Goal: Task Accomplishment & Management: Manage account settings

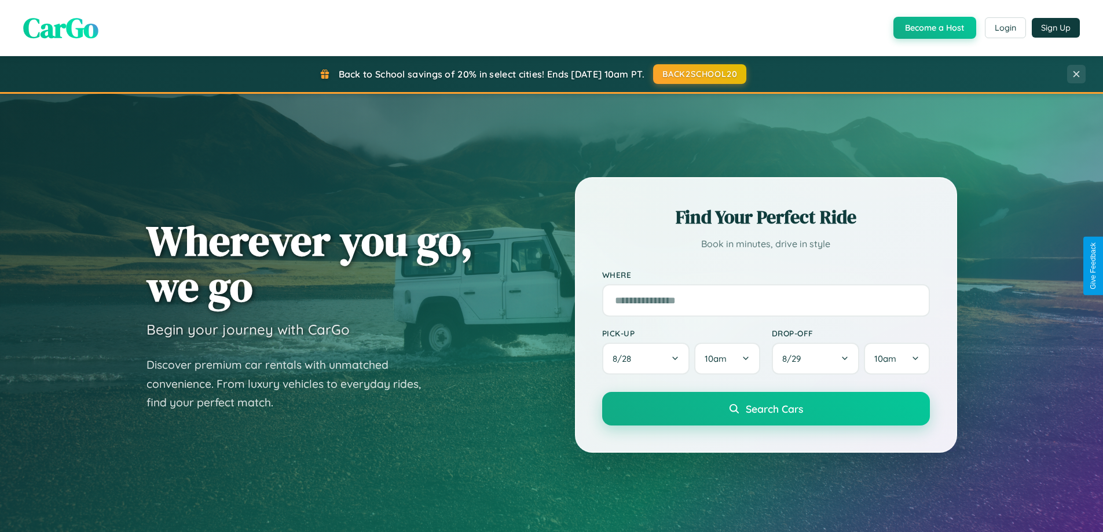
scroll to position [797, 0]
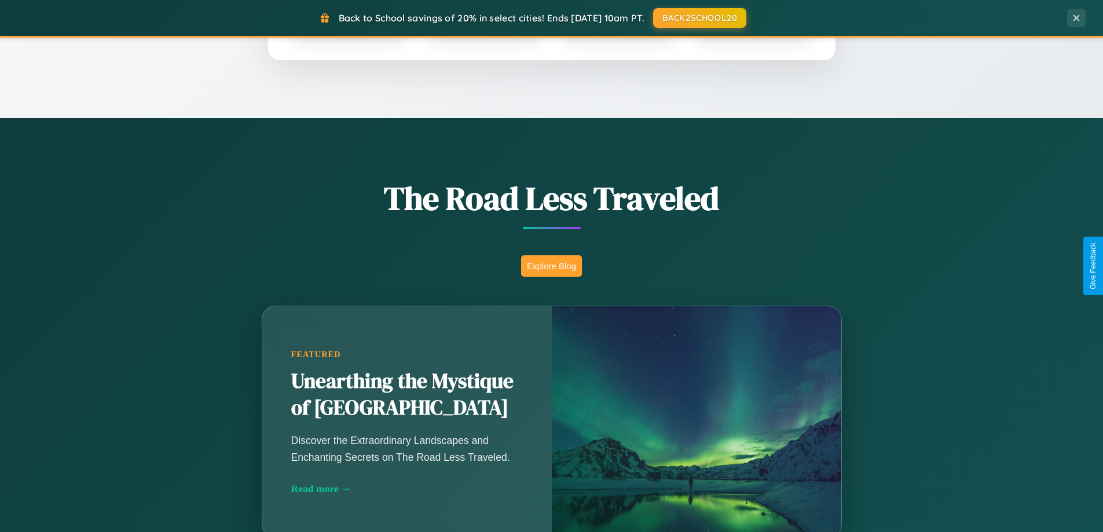
click at [551, 266] on button "Explore Blog" at bounding box center [551, 265] width 61 height 21
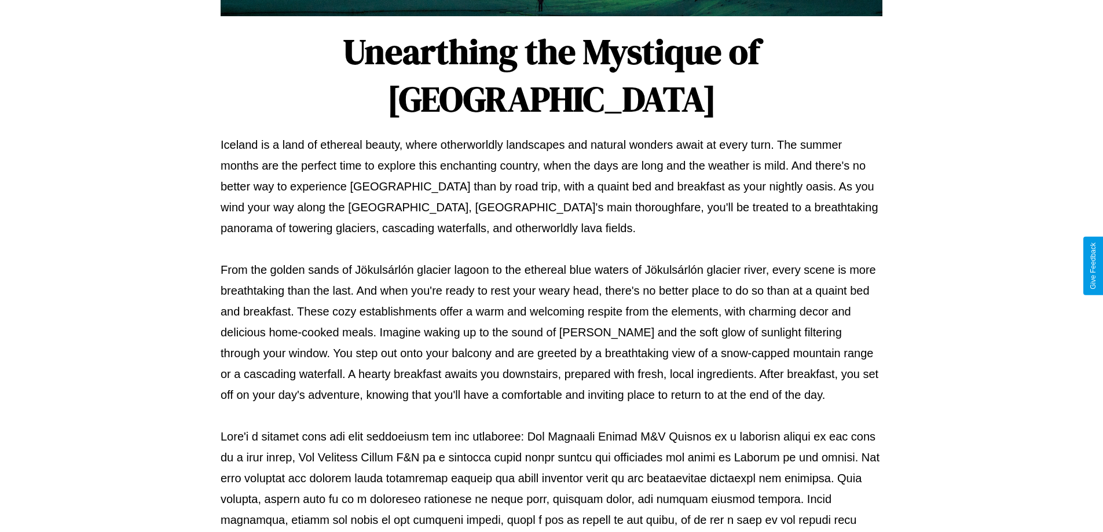
scroll to position [375, 0]
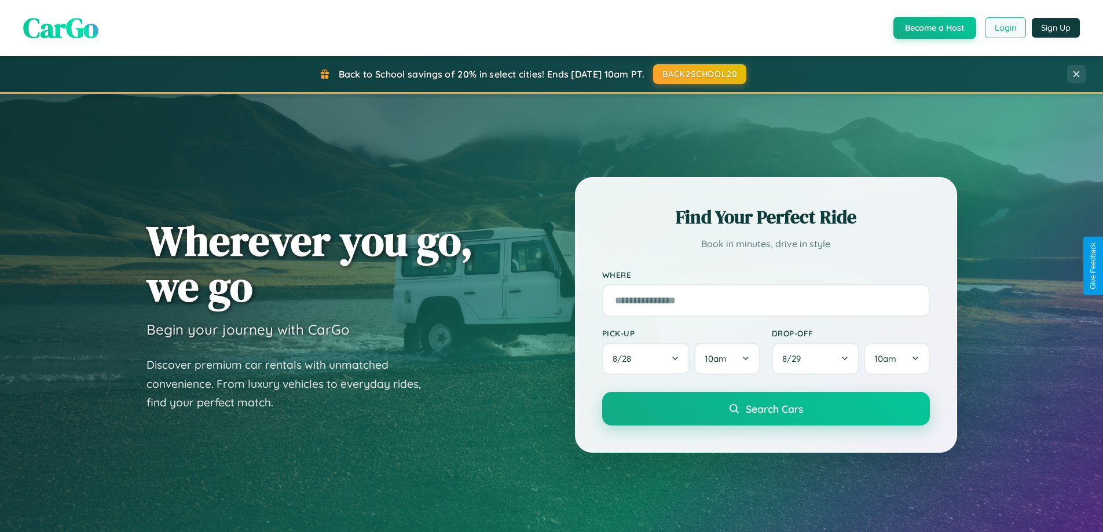
click at [1005, 28] on button "Login" at bounding box center [1005, 27] width 41 height 21
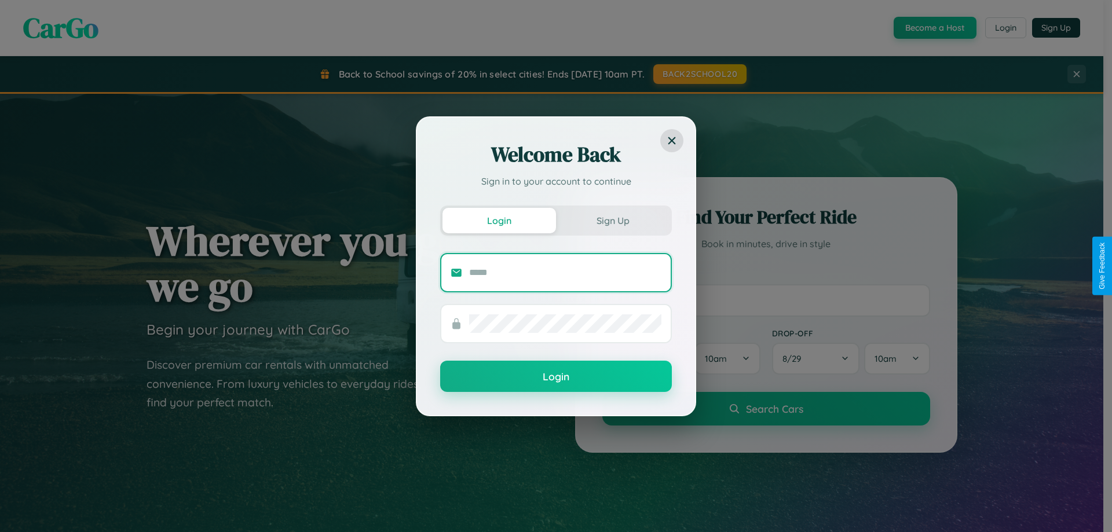
click at [565, 272] on input "text" at bounding box center [565, 272] width 192 height 19
type input "**********"
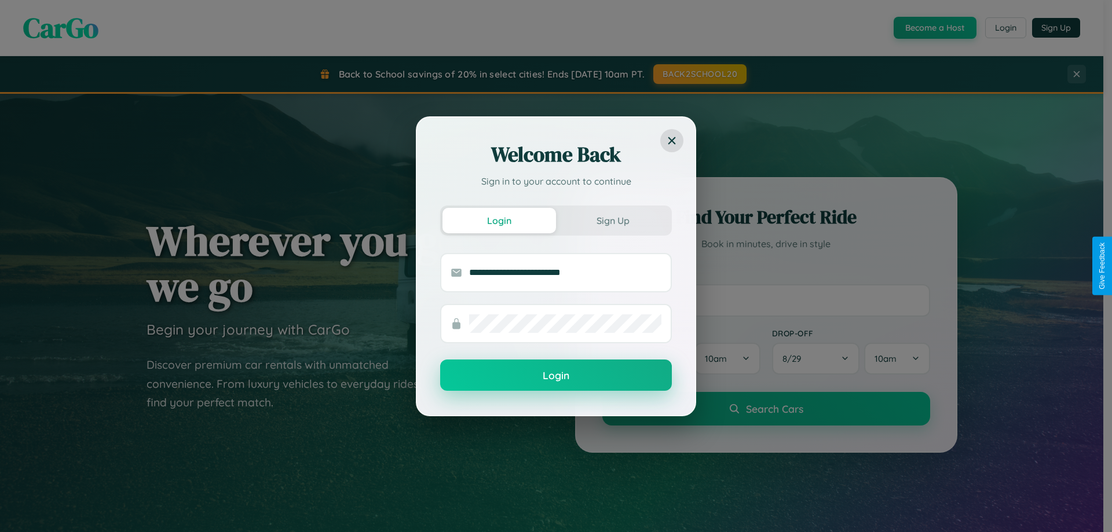
click at [556, 376] on button "Login" at bounding box center [556, 375] width 232 height 31
